Goal: Find specific page/section: Find specific page/section

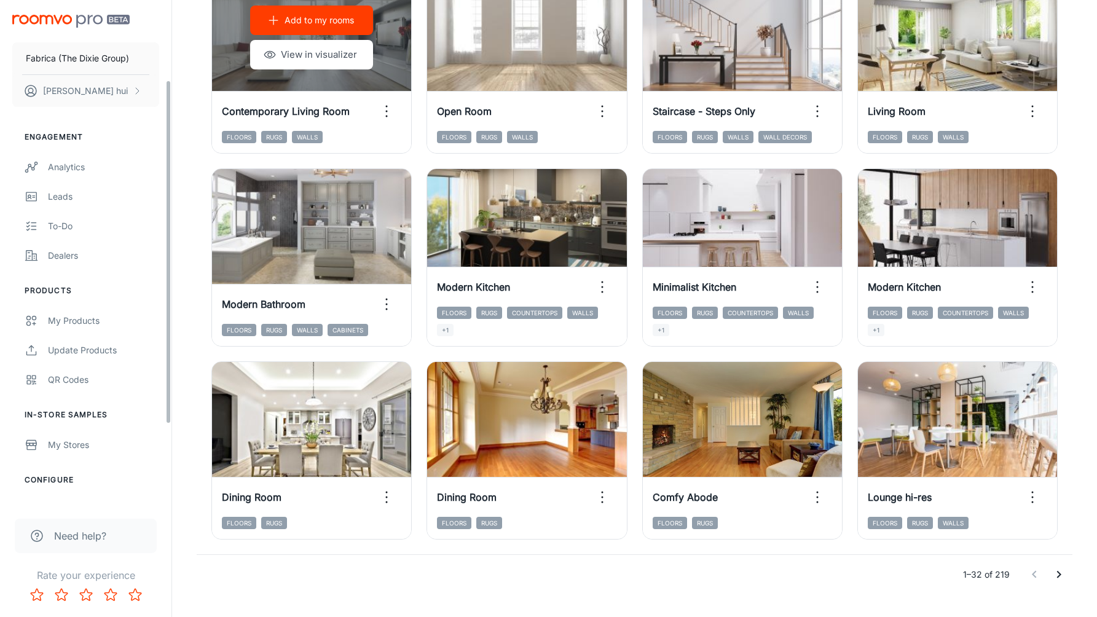
scroll to position [117, 0]
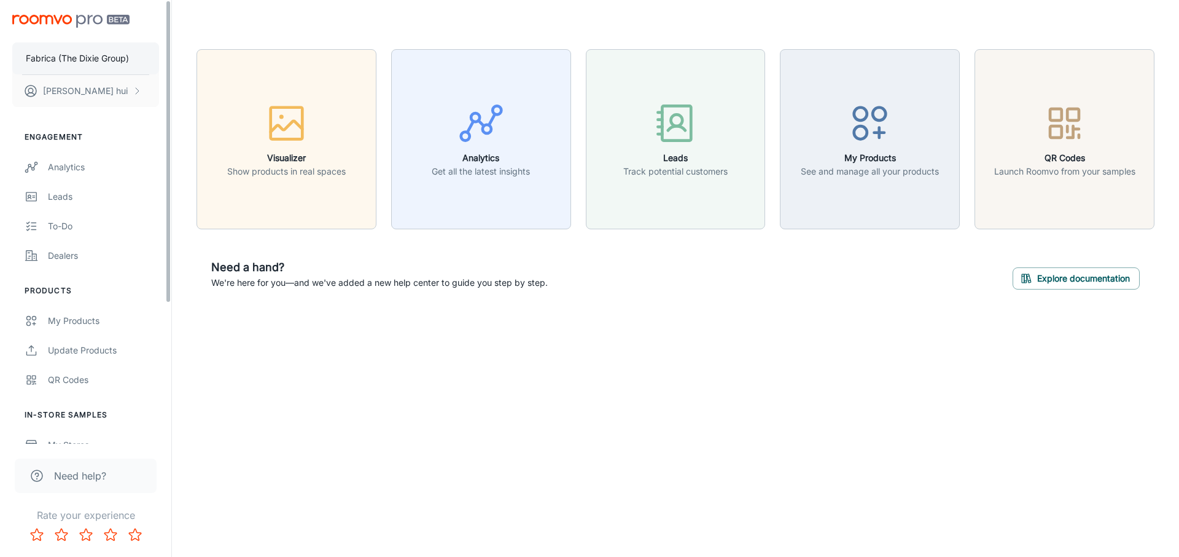
click at [122, 58] on p "Fabrica (The Dixie Group)" at bounding box center [77, 59] width 103 height 14
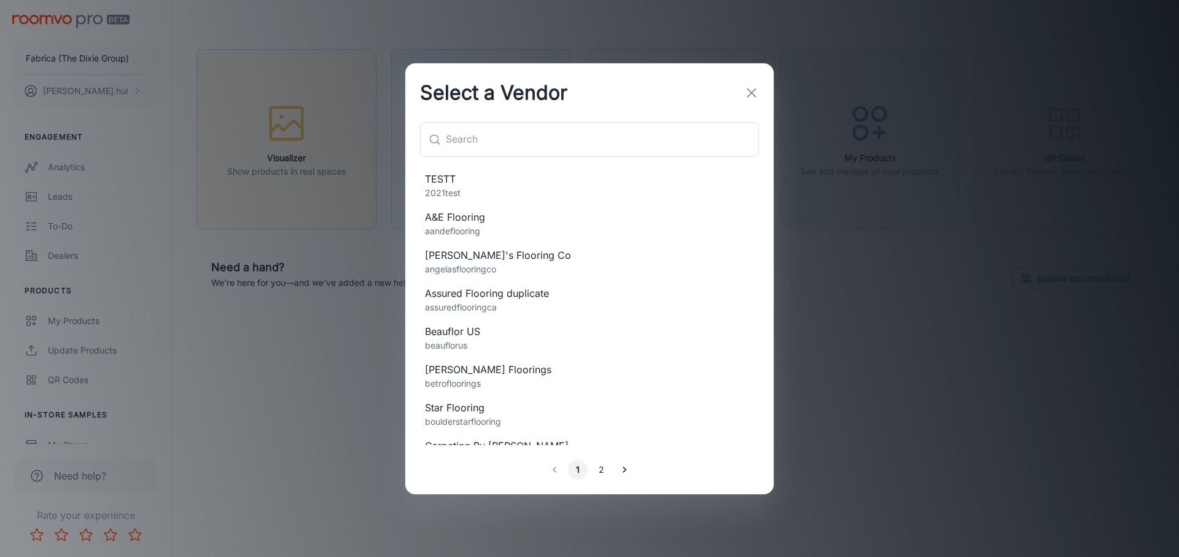
scroll to position [213, 0]
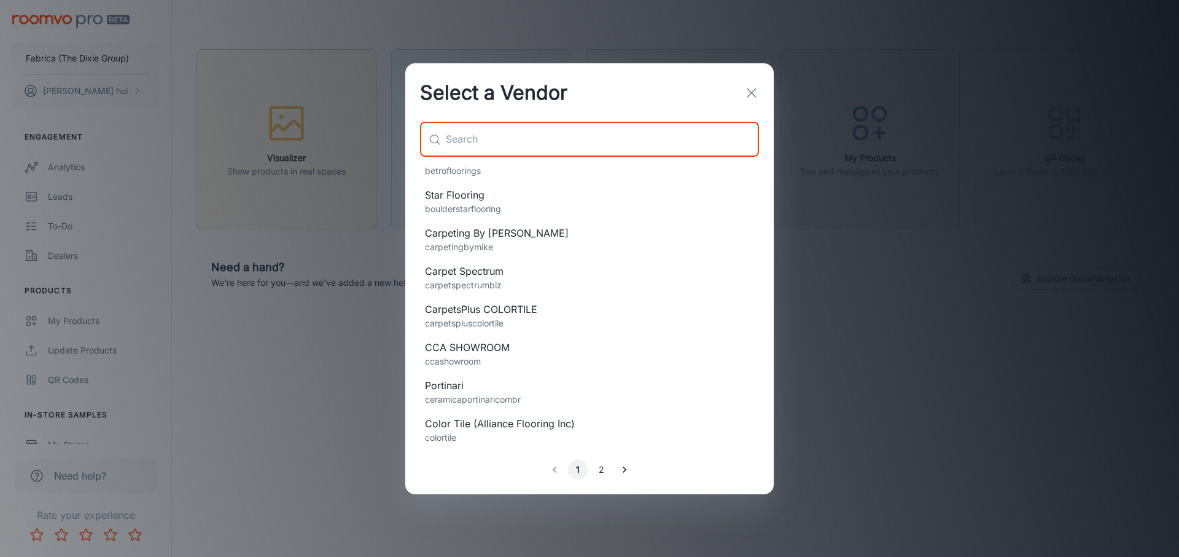
click at [537, 137] on input "text" at bounding box center [602, 139] width 313 height 34
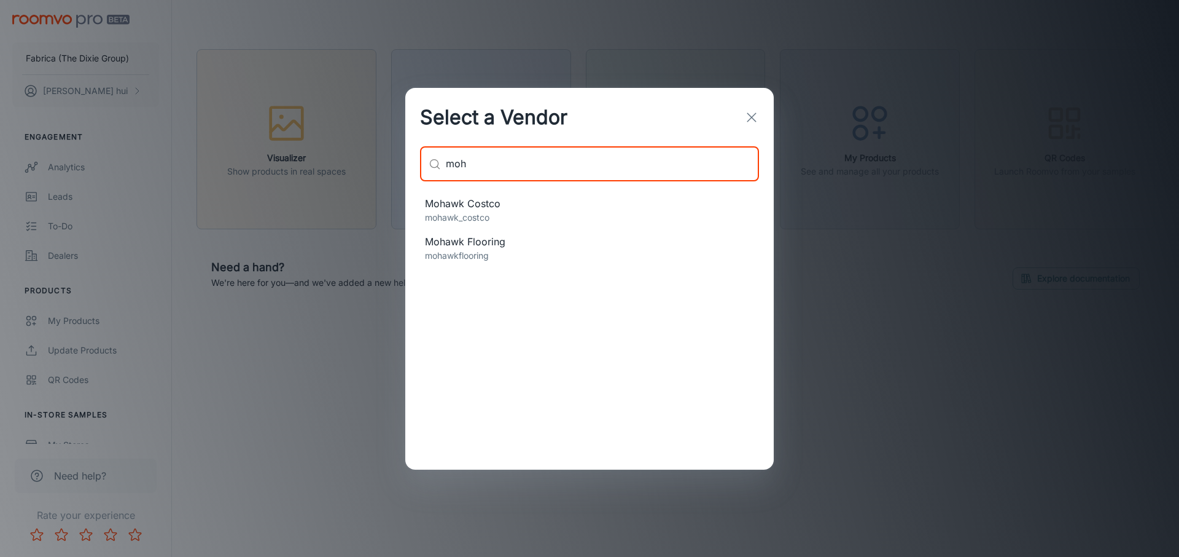
type input "moh"
click at [454, 239] on span "Mohawk Flooring" at bounding box center [589, 241] width 329 height 15
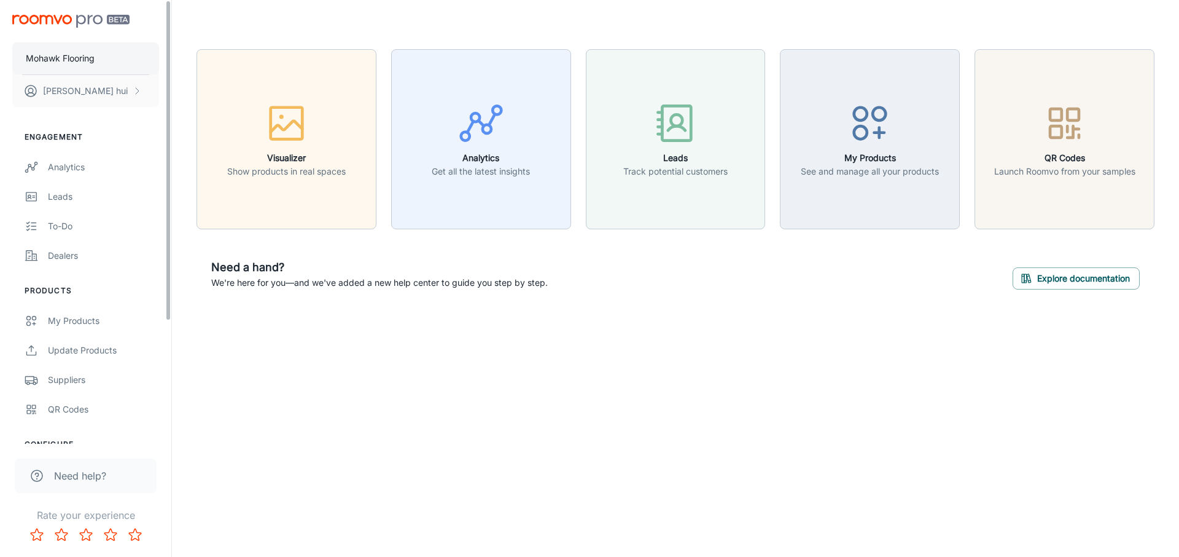
click at [121, 58] on button "Mohawk Flooring" at bounding box center [85, 58] width 147 height 32
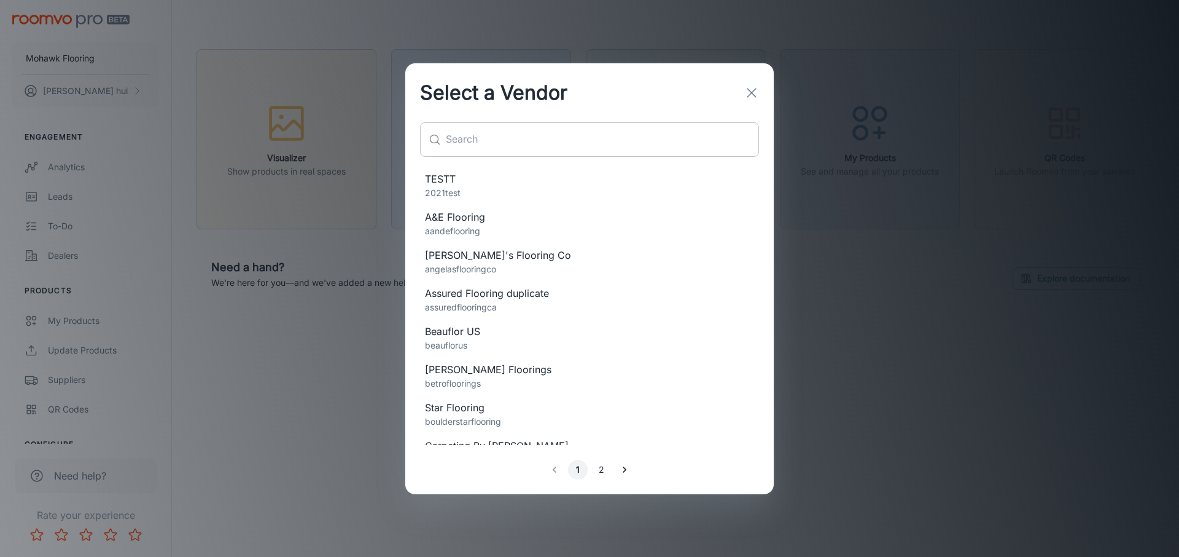
drag, startPoint x: 484, startPoint y: 115, endPoint x: 487, endPoint y: 123, distance: 8.6
click at [484, 115] on h2 "Select a Vendor" at bounding box center [493, 92] width 177 height 59
click at [487, 123] on input "text" at bounding box center [602, 139] width 313 height 34
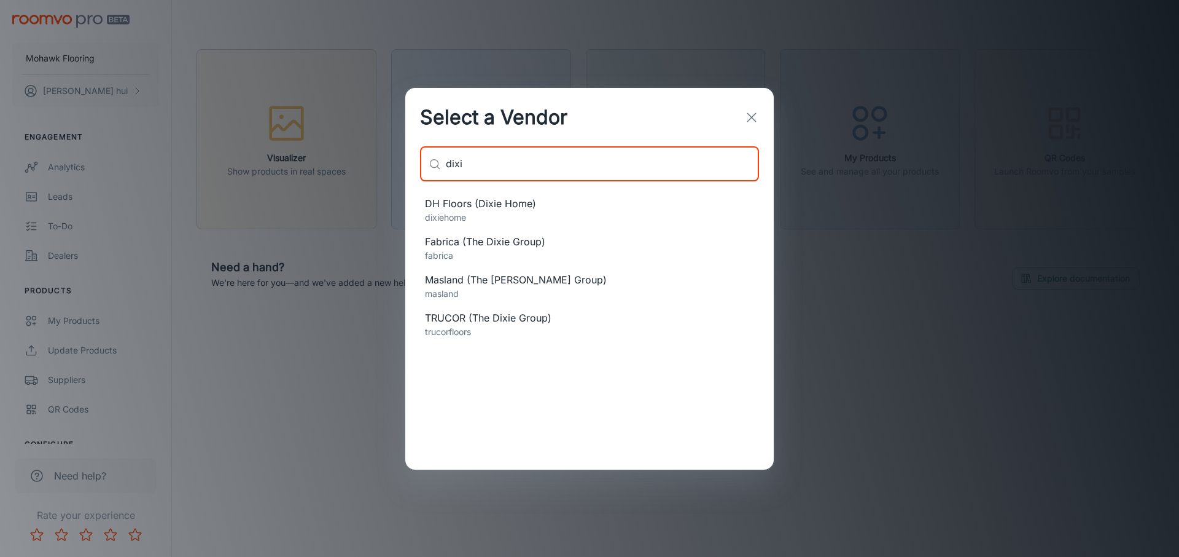
type input "dixi"
click at [491, 214] on p "dixiehome" at bounding box center [589, 218] width 329 height 14
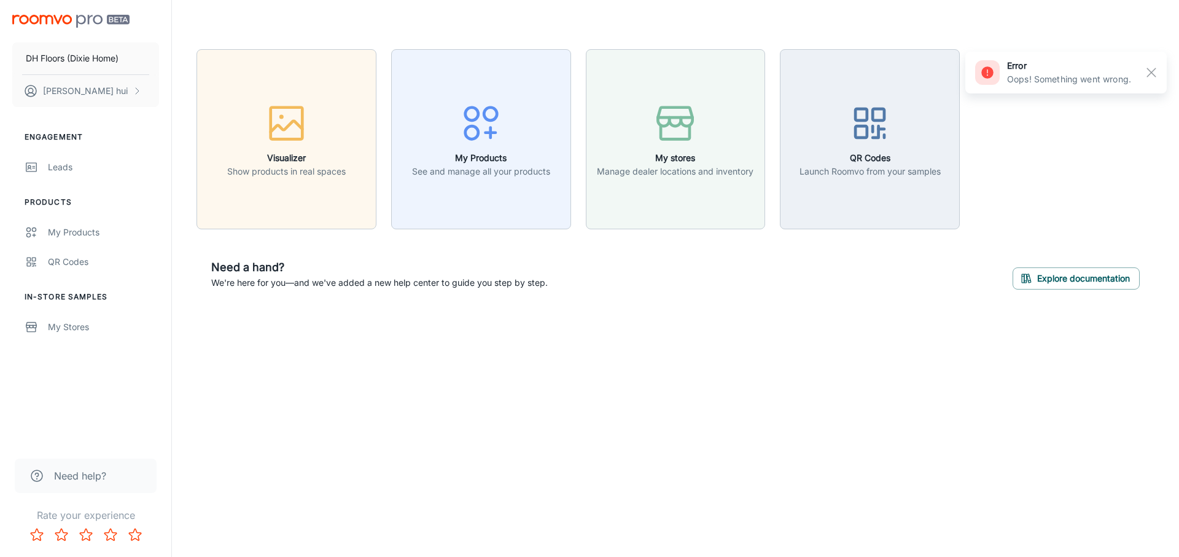
click at [521, 471] on div "DH Floors (Dixie Home) Jeff hui Engagement Leads Products My Products QR Codes …" at bounding box center [589, 278] width 1179 height 557
